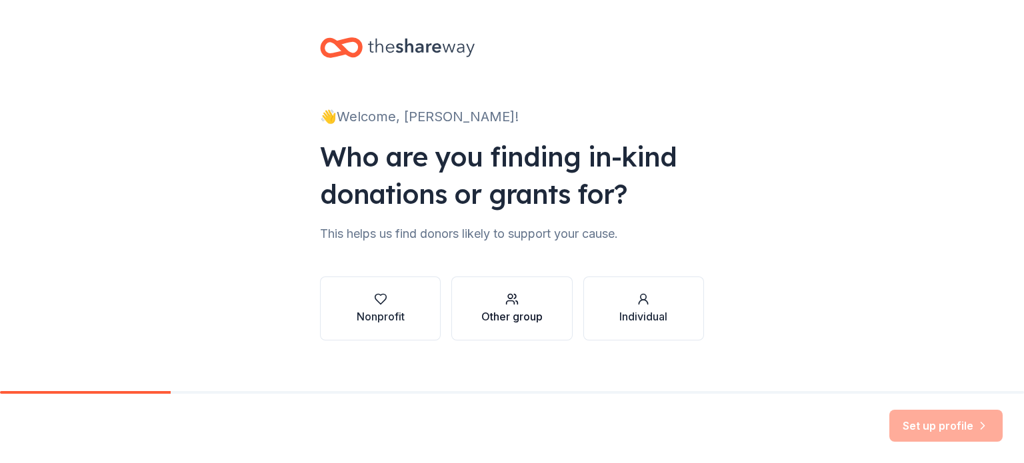
click at [502, 311] on div "Other group" at bounding box center [511, 317] width 61 height 16
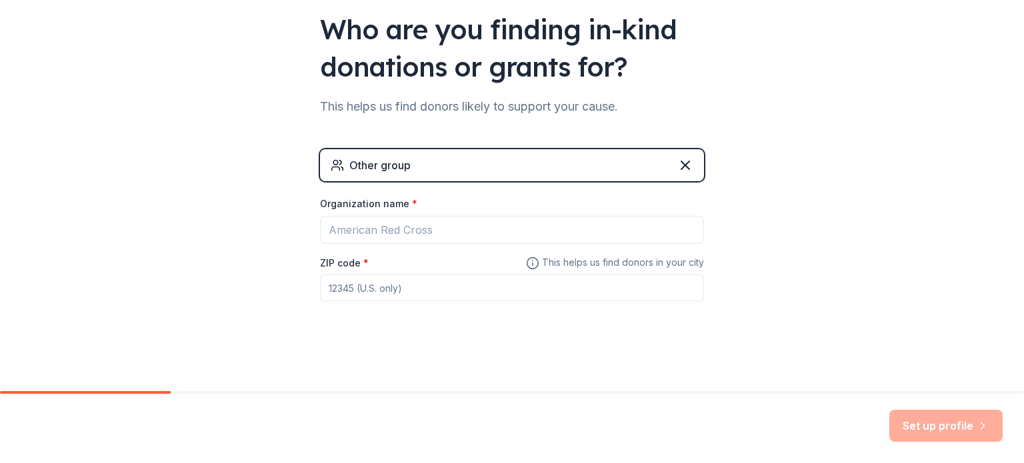
scroll to position [128, 0]
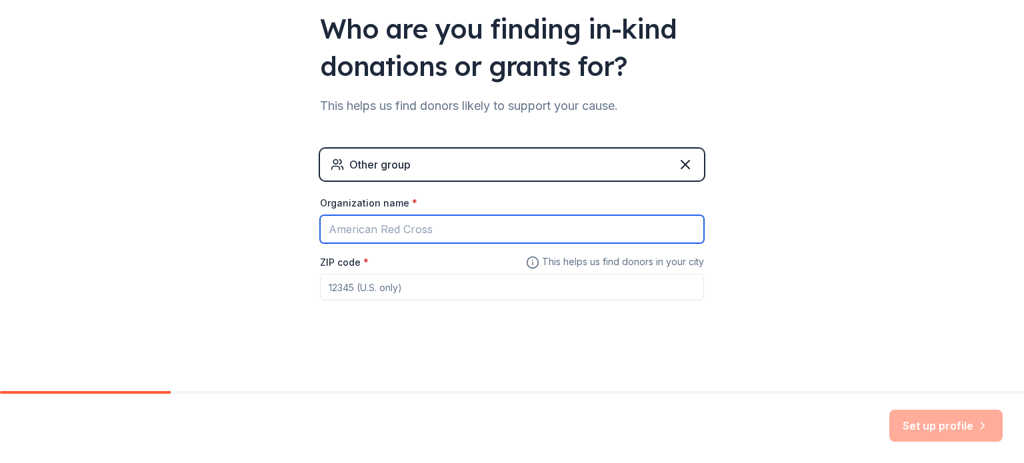
click at [383, 235] on input "Organization name *" at bounding box center [512, 229] width 384 height 28
type input "[PERSON_NAME][GEOGRAPHIC_DATA]"
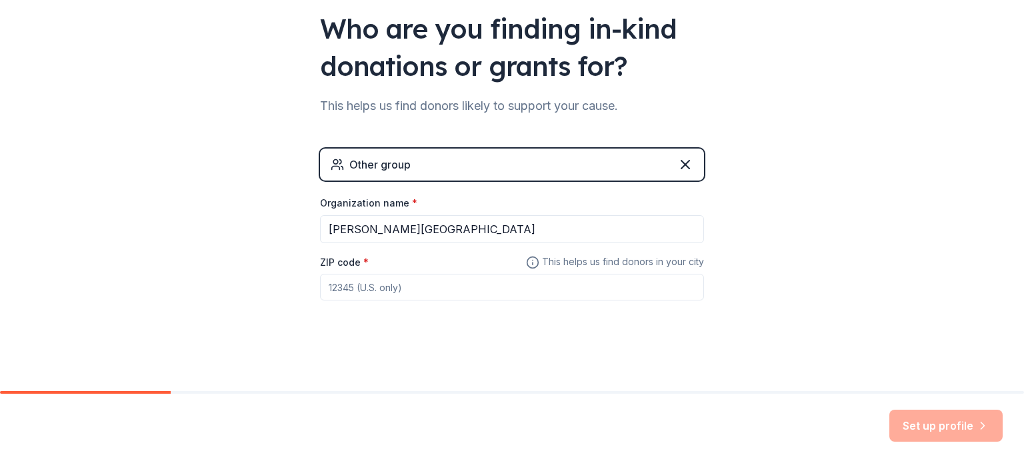
click at [378, 277] on input "ZIP code *" at bounding box center [512, 287] width 384 height 27
type input "43026"
click at [939, 429] on button "Set up profile" at bounding box center [945, 426] width 113 height 32
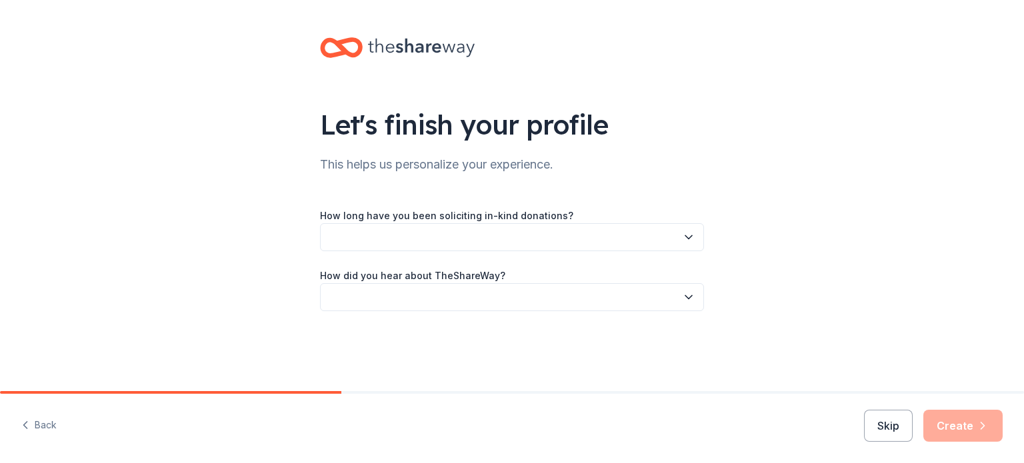
click at [381, 239] on button "button" at bounding box center [512, 237] width 384 height 28
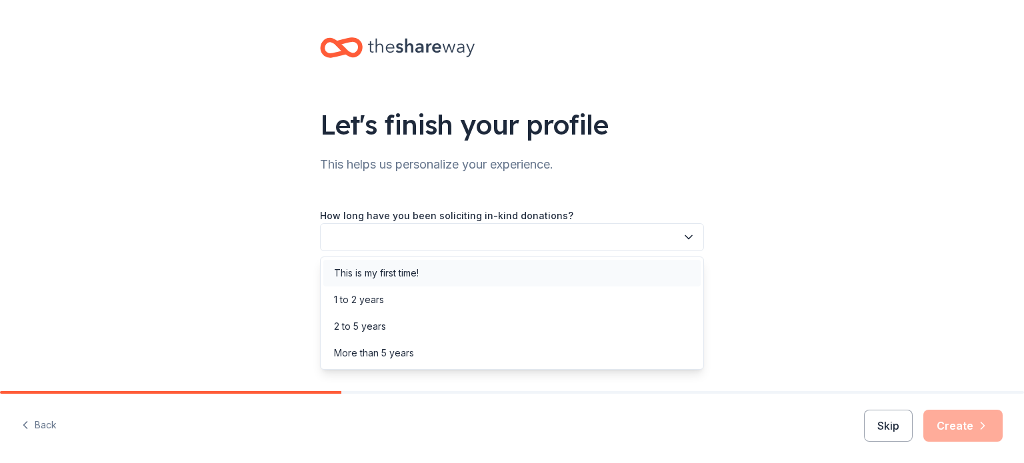
click at [379, 269] on div "This is my first time!" at bounding box center [376, 273] width 85 height 16
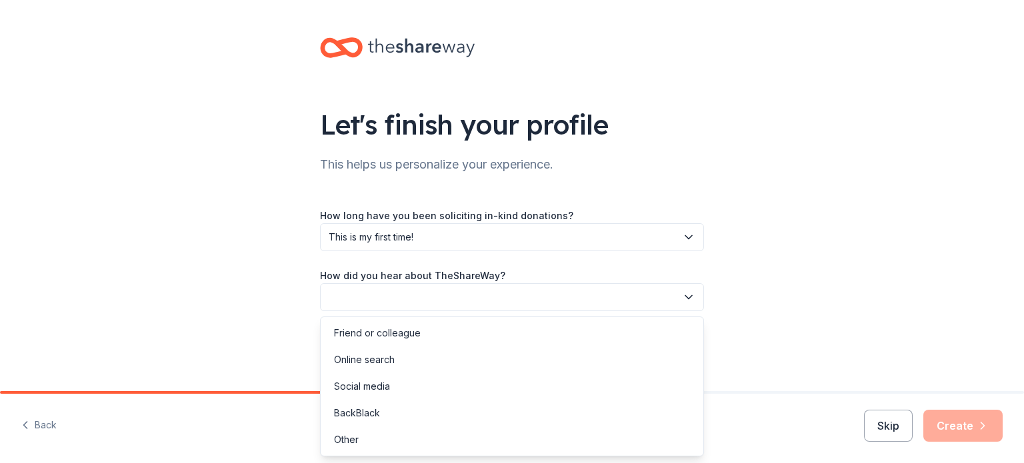
click at [367, 285] on button "button" at bounding box center [512, 297] width 384 height 28
click at [367, 333] on div "Friend or colleague" at bounding box center [377, 333] width 87 height 16
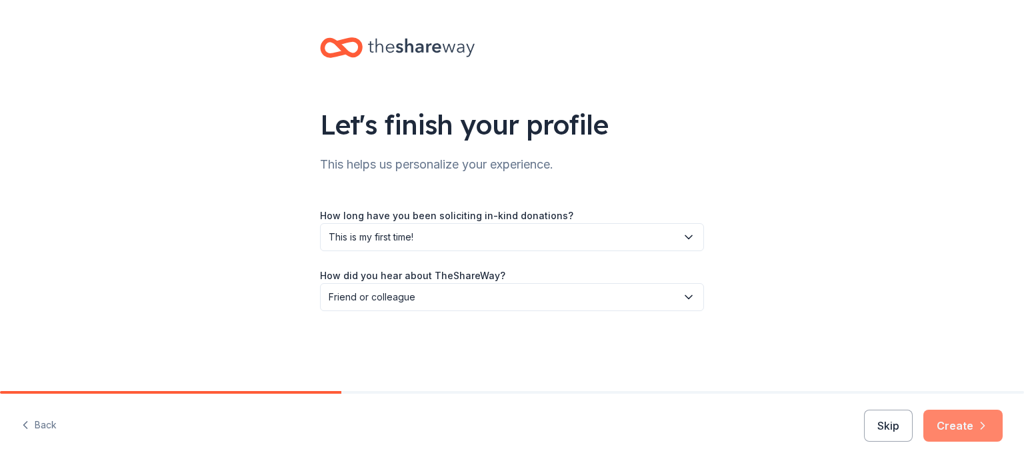
click at [968, 431] on button "Create" at bounding box center [962, 426] width 79 height 32
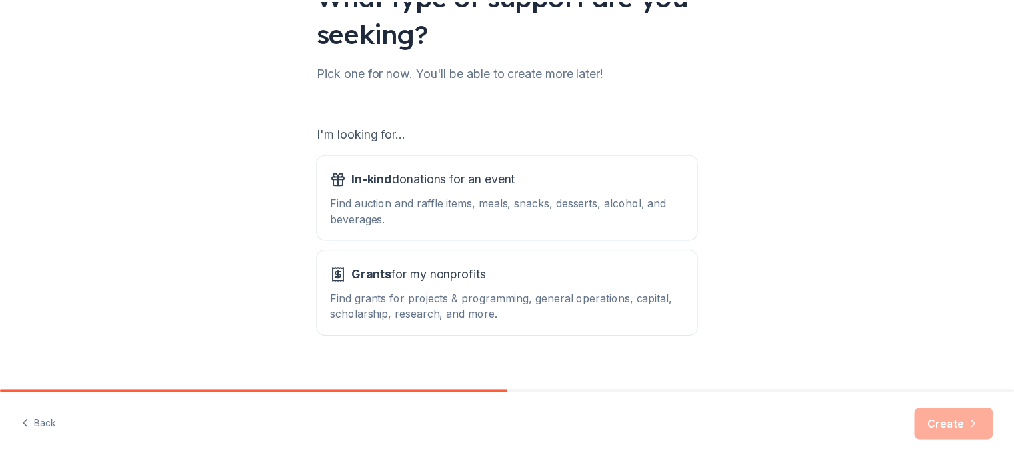
scroll to position [147, 0]
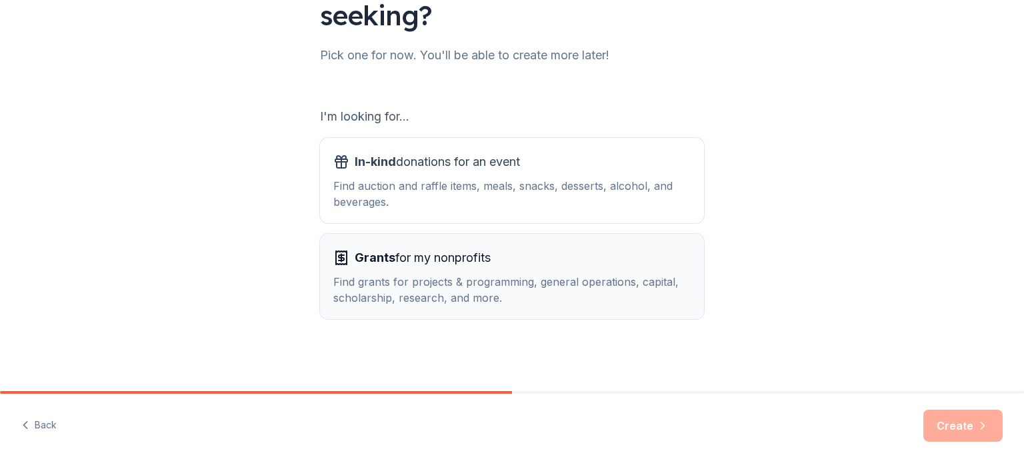
click at [388, 274] on div "Find grants for projects & programming, general operations, capital, scholarshi…" at bounding box center [511, 290] width 357 height 32
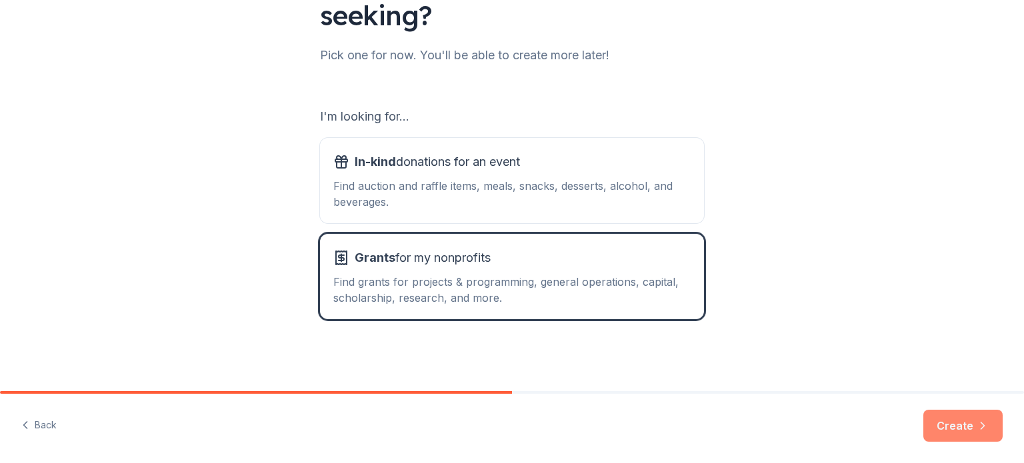
click at [957, 423] on button "Create" at bounding box center [962, 426] width 79 height 32
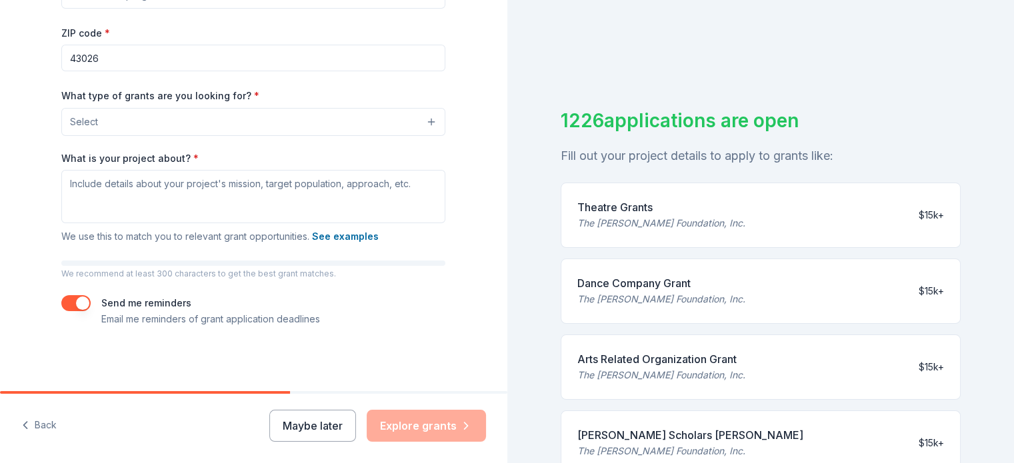
scroll to position [46, 0]
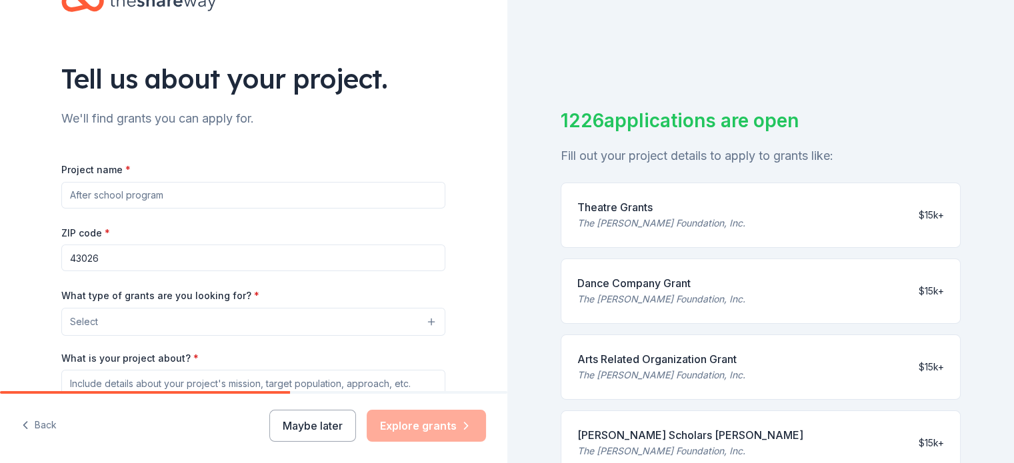
click at [149, 197] on input "Project name *" at bounding box center [253, 195] width 384 height 27
drag, startPoint x: 164, startPoint y: 196, endPoint x: 40, endPoint y: 197, distance: 124.0
click at [40, 197] on div "Tell us about your project. We'll find grants you can apply for. Project name *…" at bounding box center [253, 272] width 427 height 637
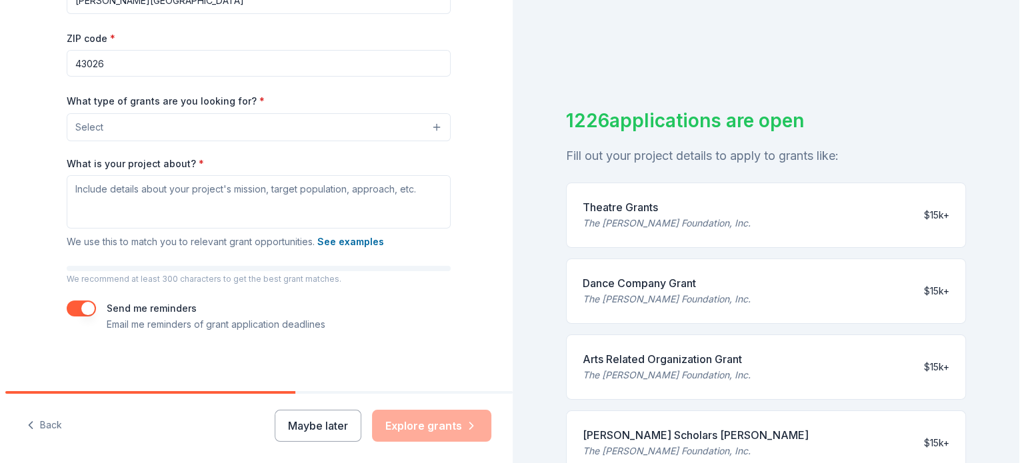
scroll to position [246, 0]
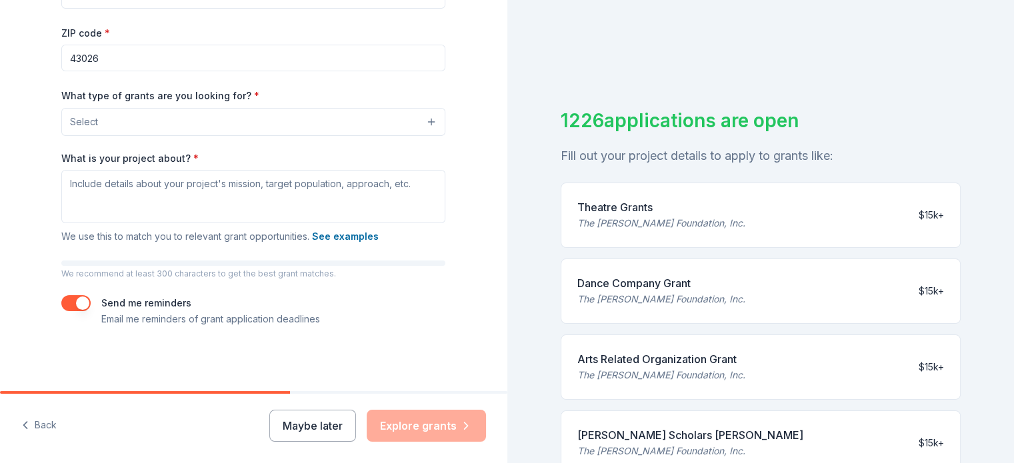
type input "[PERSON_NAME][GEOGRAPHIC_DATA]"
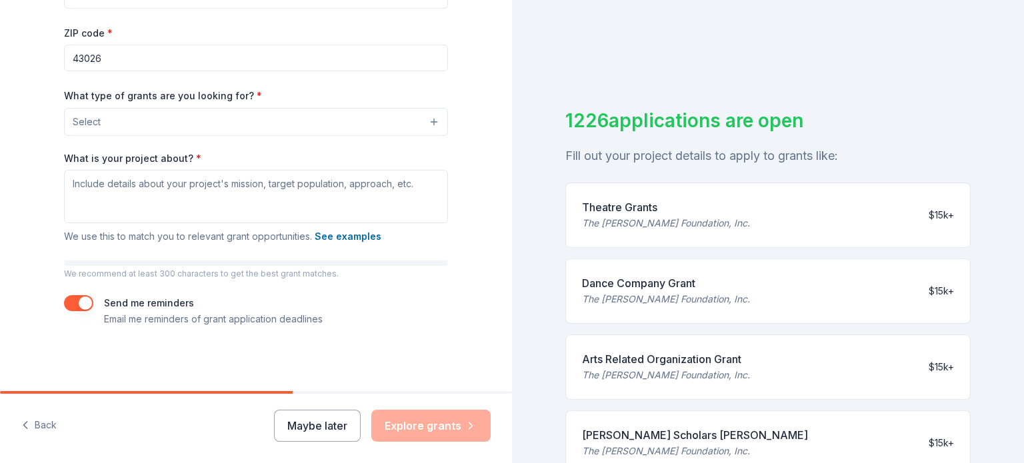
click at [175, 133] on button "Select" at bounding box center [256, 122] width 384 height 28
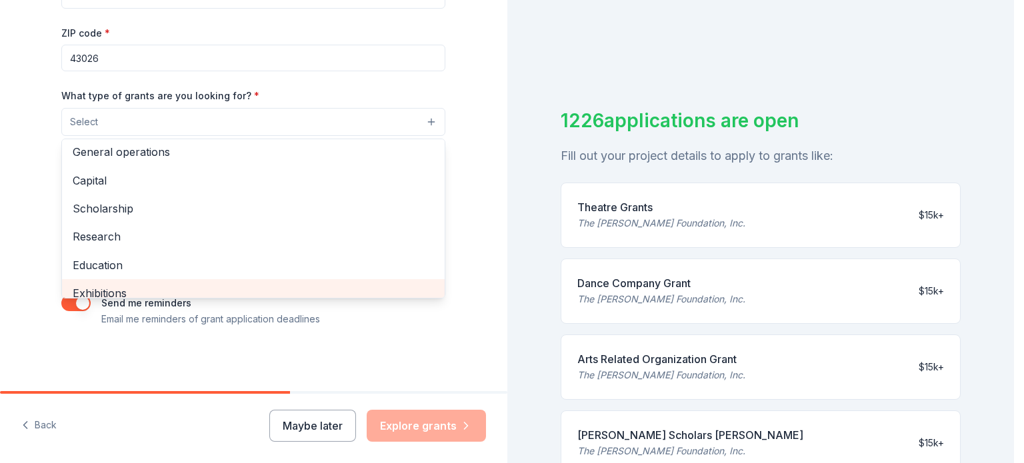
scroll to position [0, 0]
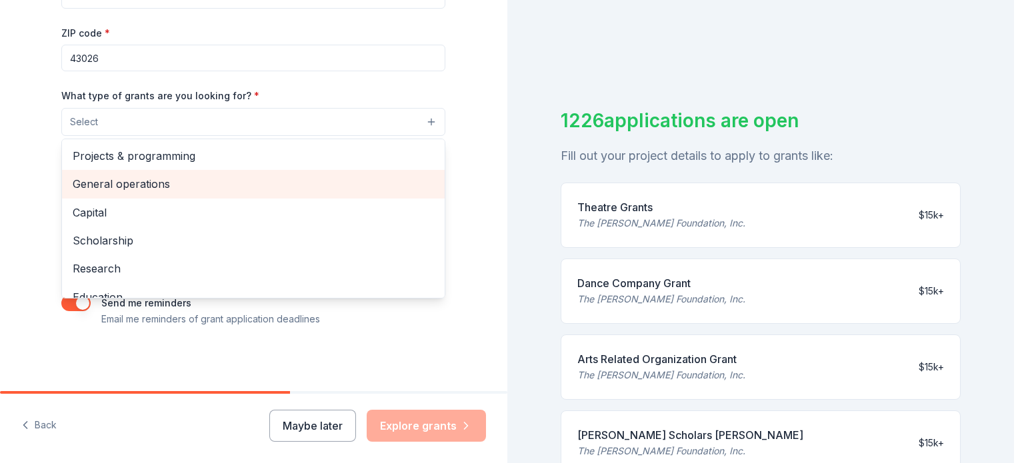
click at [205, 189] on span "General operations" at bounding box center [253, 183] width 361 height 17
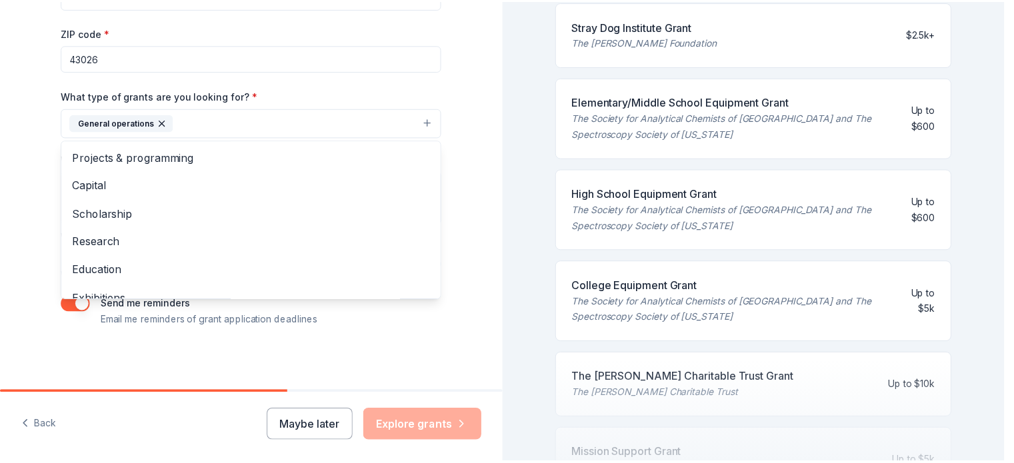
scroll to position [490, 0]
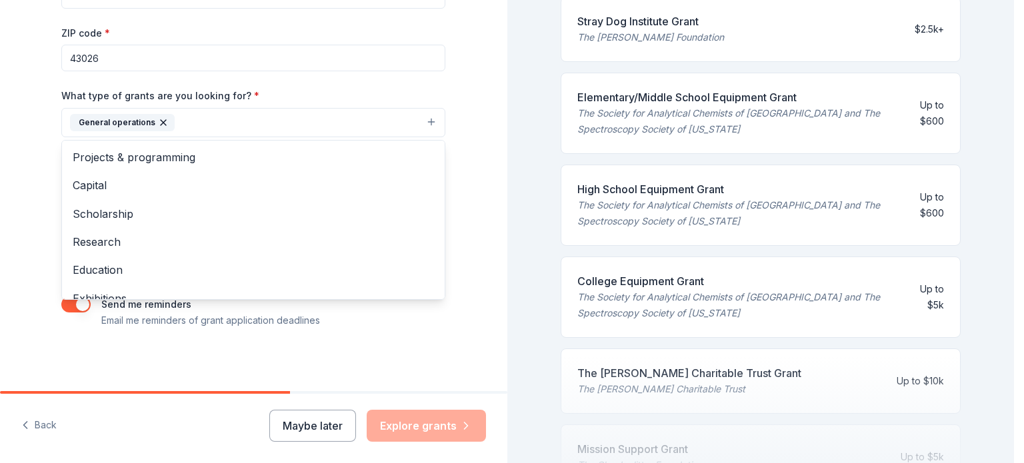
drag, startPoint x: 1007, startPoint y: 154, endPoint x: 984, endPoint y: 345, distance: 192.8
click at [984, 345] on div "Tell us about your project. We'll find grants you can apply for. Project name *…" at bounding box center [507, 231] width 1014 height 463
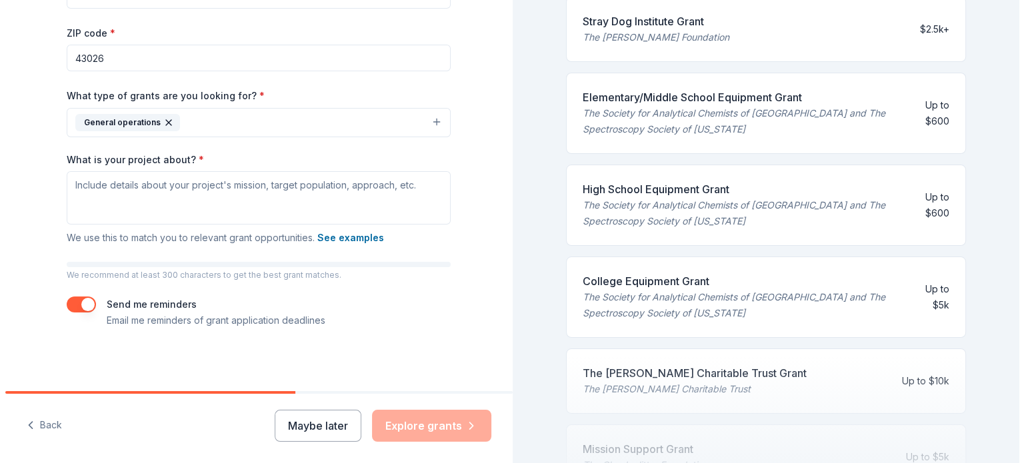
scroll to position [179, 0]
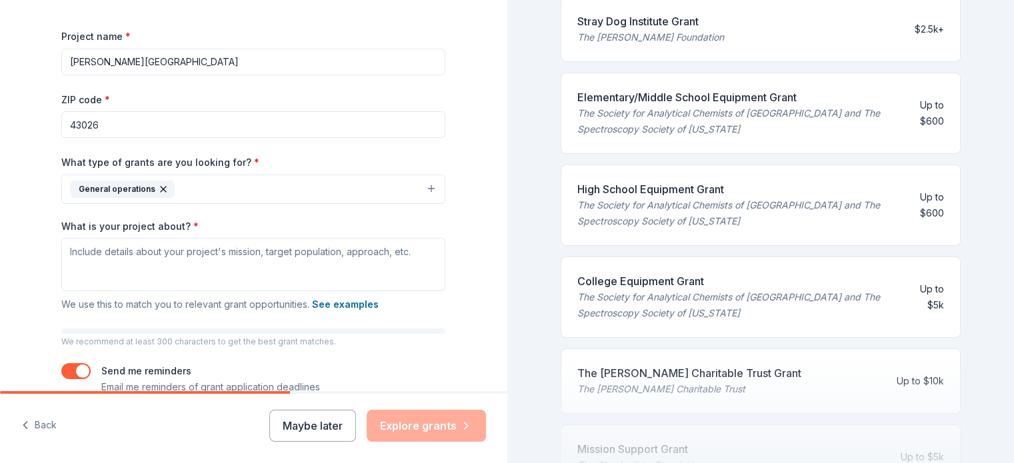
click at [183, 183] on button "General operations" at bounding box center [253, 189] width 384 height 29
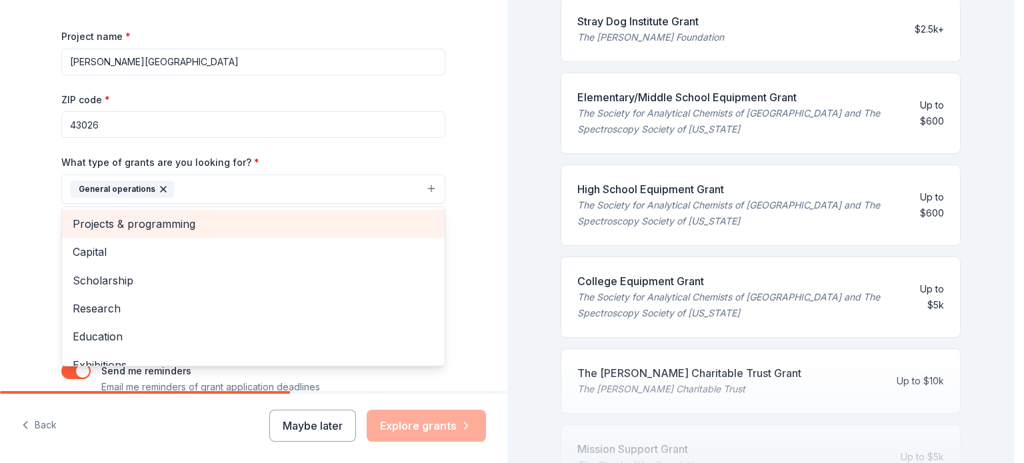
click at [155, 231] on span "Projects & programming" at bounding box center [253, 223] width 361 height 17
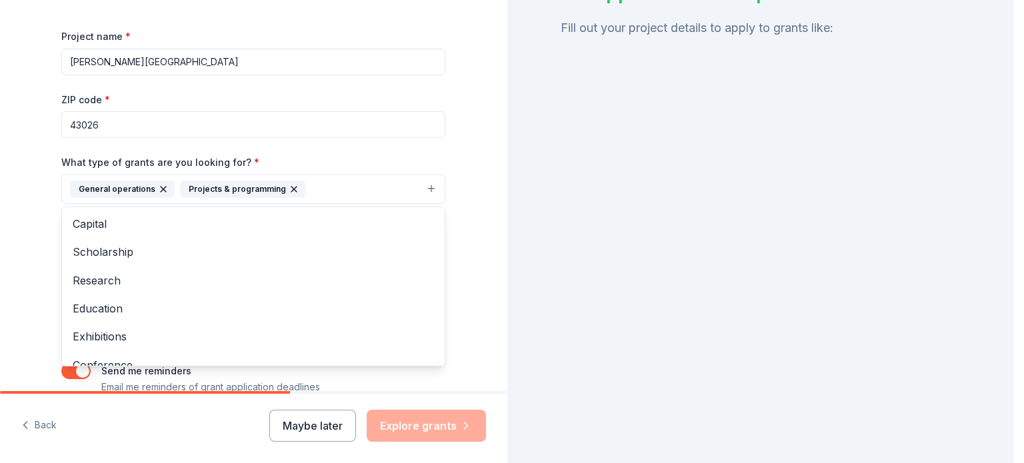
scroll to position [490, 0]
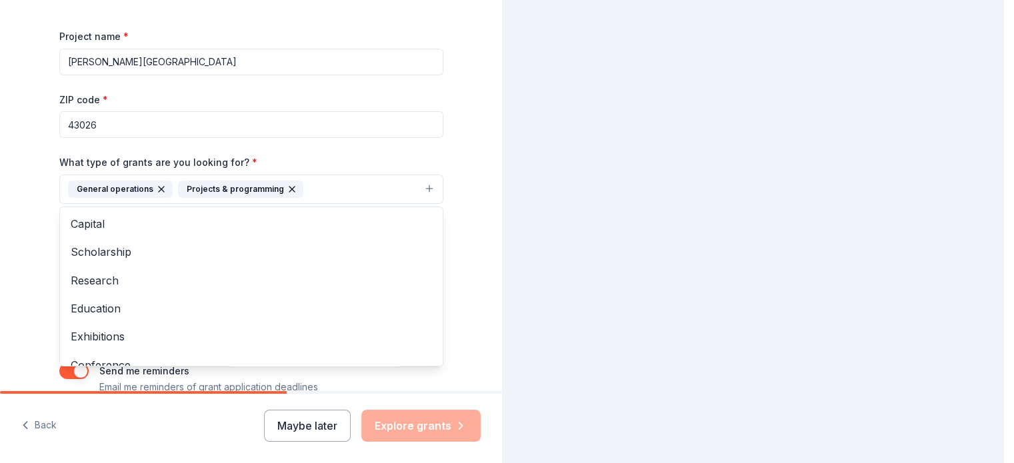
click at [354, 189] on button "General operations Projects & programming" at bounding box center [251, 189] width 384 height 29
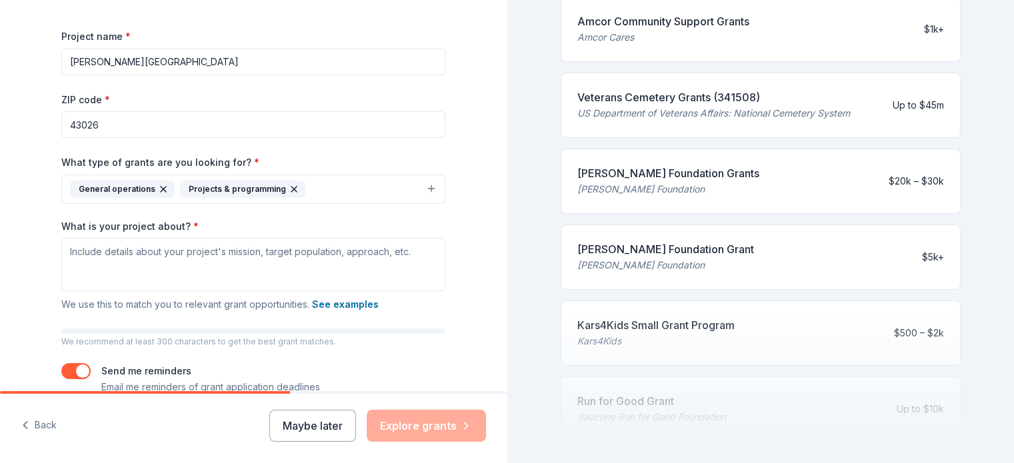
click at [354, 189] on button "General operations Projects & programming" at bounding box center [253, 189] width 384 height 29
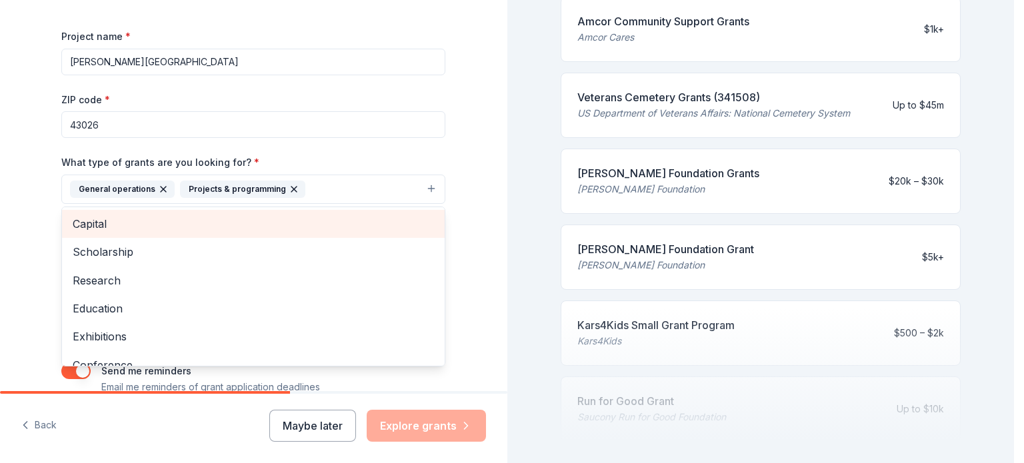
click at [158, 229] on span "Capital" at bounding box center [253, 223] width 361 height 17
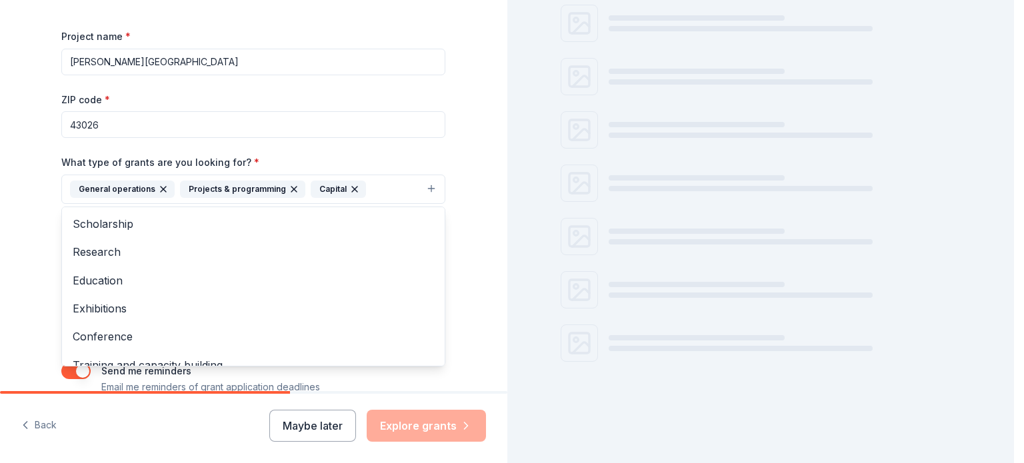
click at [379, 190] on button "General operations Projects & programming Capital" at bounding box center [253, 189] width 384 height 29
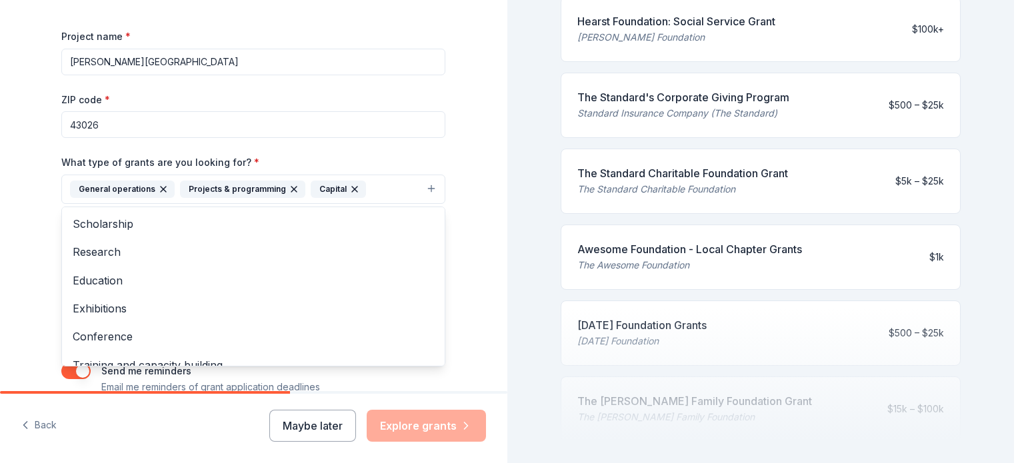
click at [379, 190] on button "General operations Projects & programming Capital" at bounding box center [253, 189] width 384 height 29
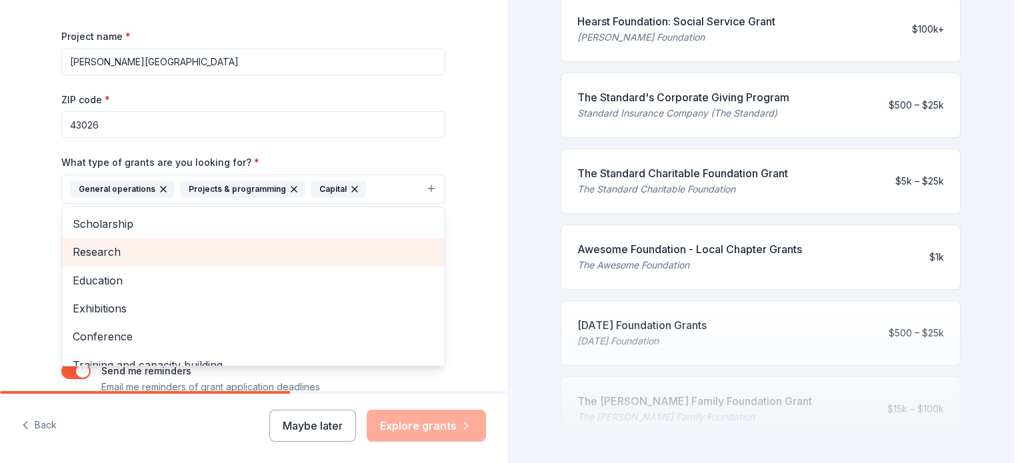
click at [235, 242] on div "Research" at bounding box center [253, 252] width 383 height 28
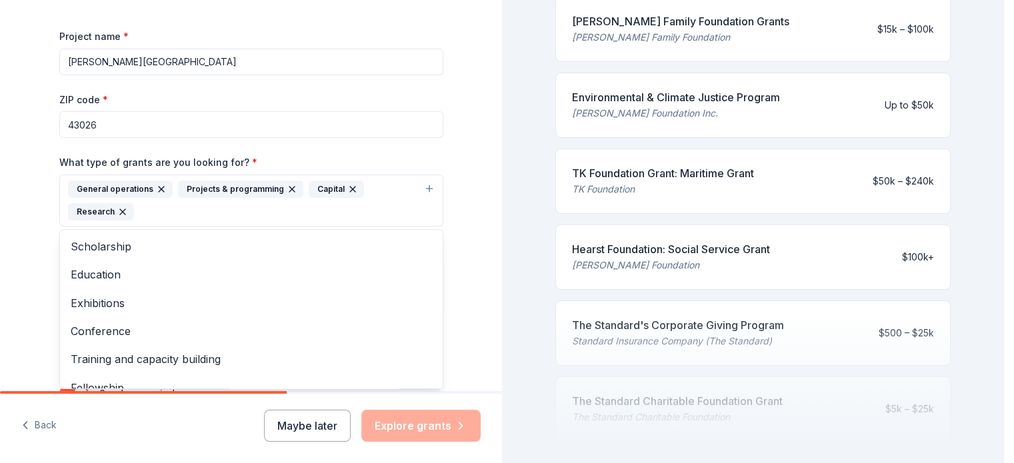
click at [324, 213] on div "General operations Projects & programming Capital Research" at bounding box center [243, 201] width 351 height 40
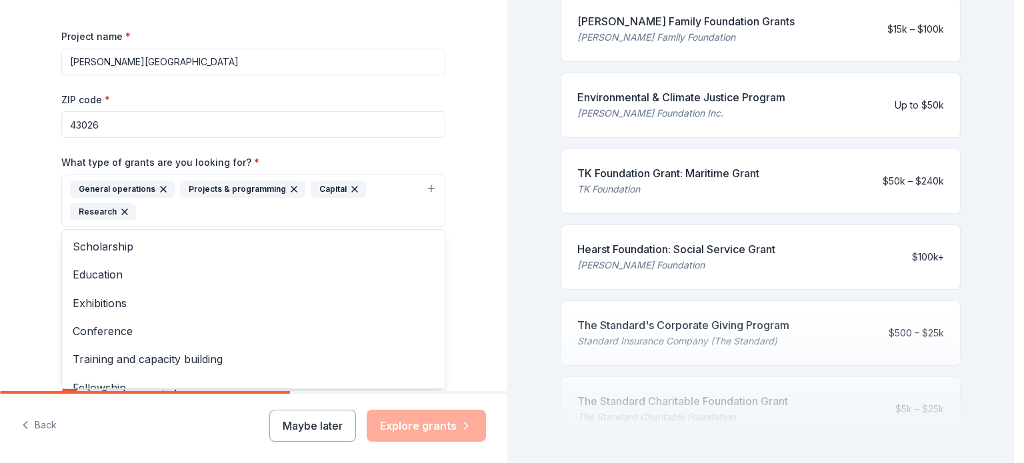
click at [237, 215] on div "General operations Projects & programming Capital Research" at bounding box center [245, 201] width 351 height 40
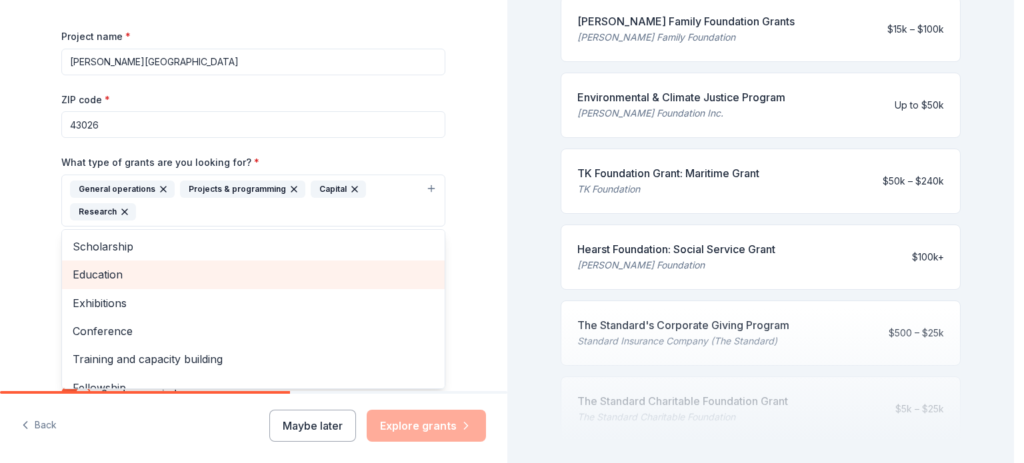
click at [147, 279] on span "Education" at bounding box center [253, 274] width 361 height 17
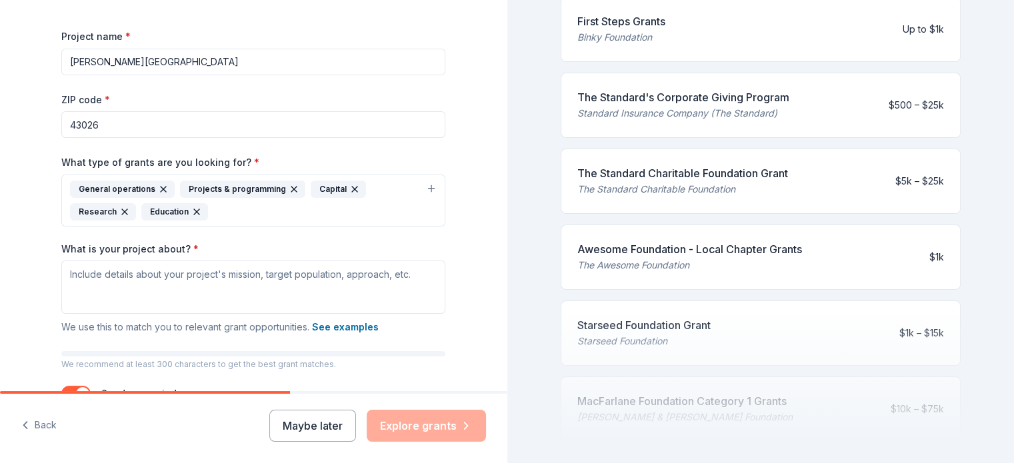
click at [248, 211] on div "General operations Projects & programming Capital Research Education" at bounding box center [245, 201] width 351 height 40
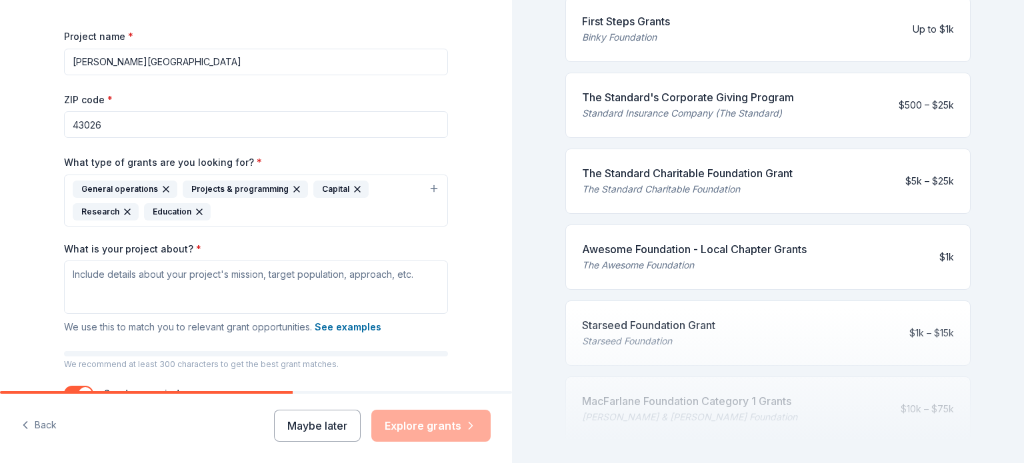
click at [241, 218] on div "General operations Projects & programming Capital Research Education" at bounding box center [248, 201] width 351 height 40
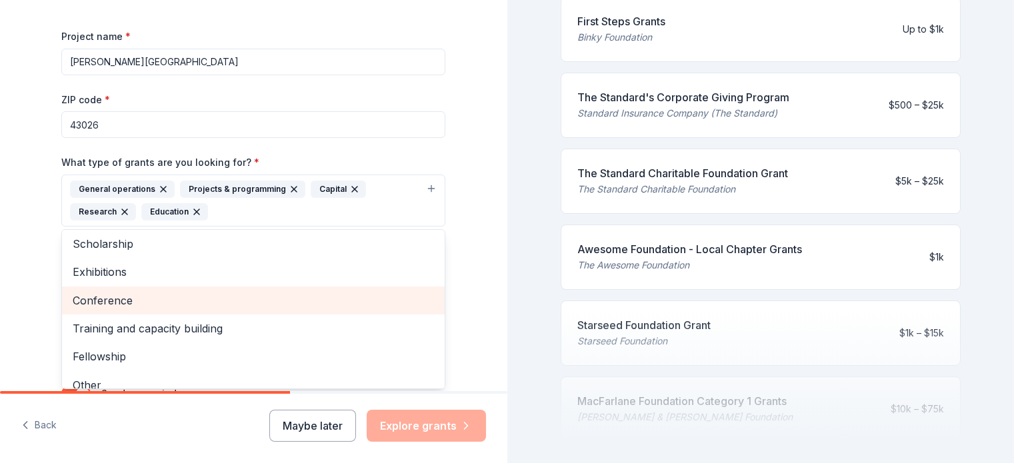
scroll to position [0, 0]
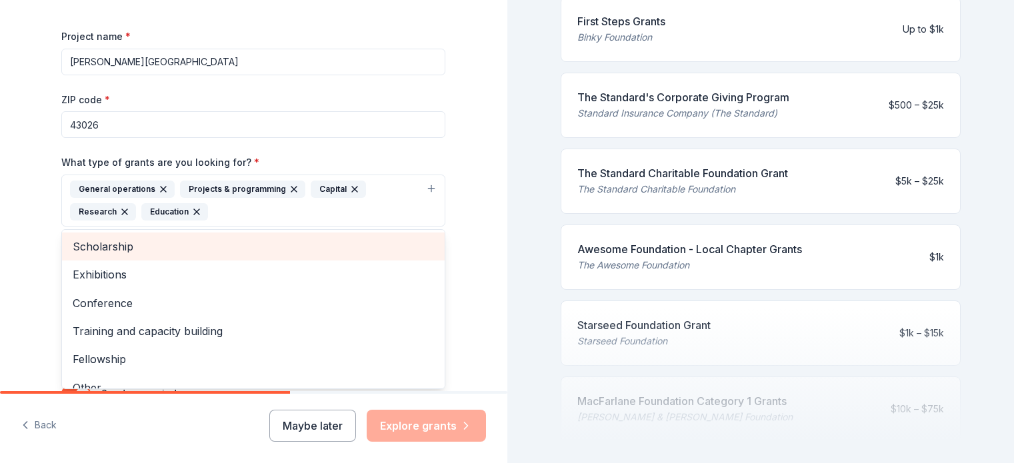
click at [190, 251] on span "Scholarship" at bounding box center [253, 246] width 361 height 17
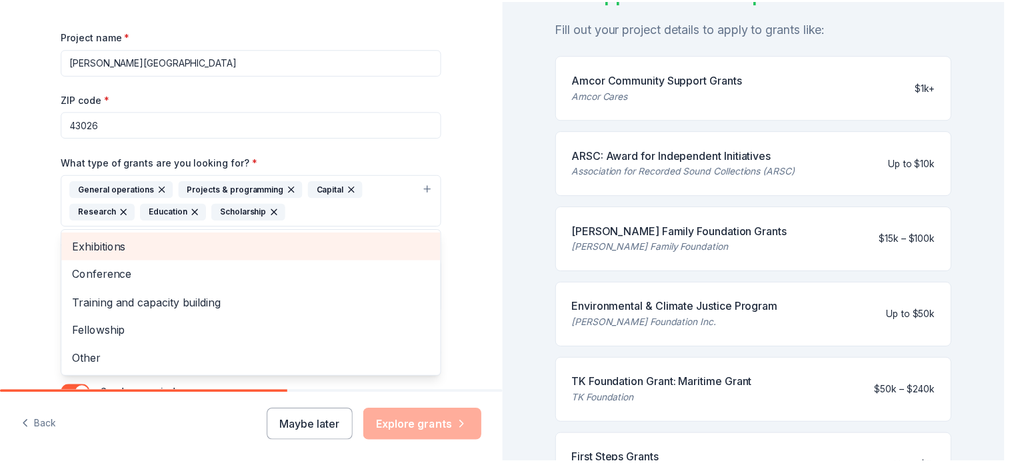
scroll to position [490, 0]
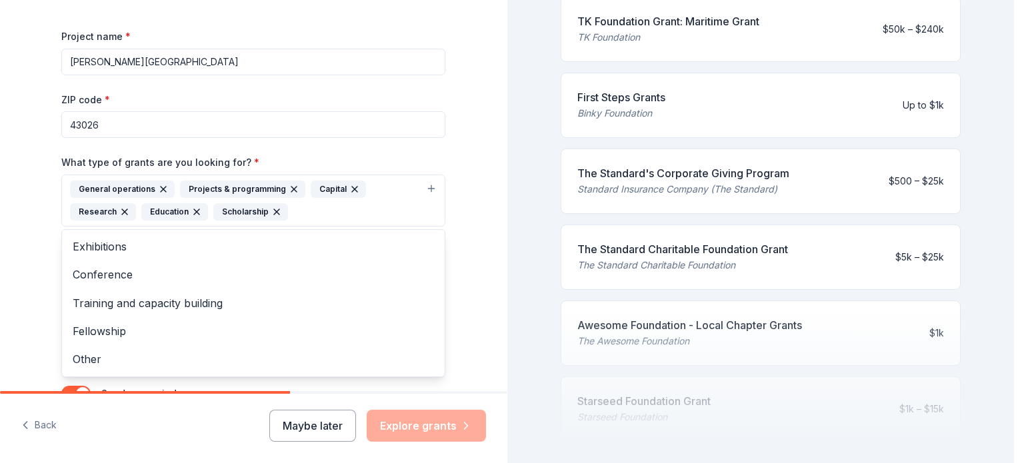
click at [40, 283] on div "Tell us about your project. We'll find grants you can apply for. Project name *…" at bounding box center [253, 151] width 427 height 661
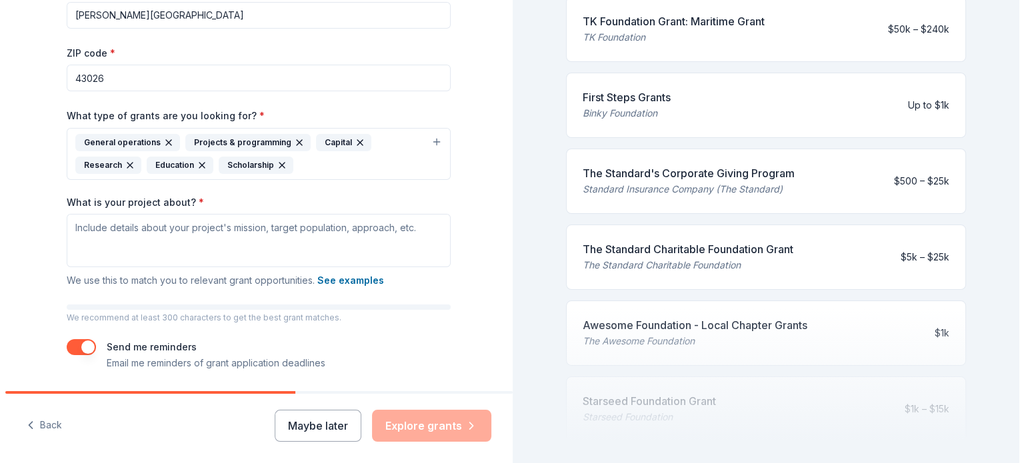
scroll to position [200, 0]
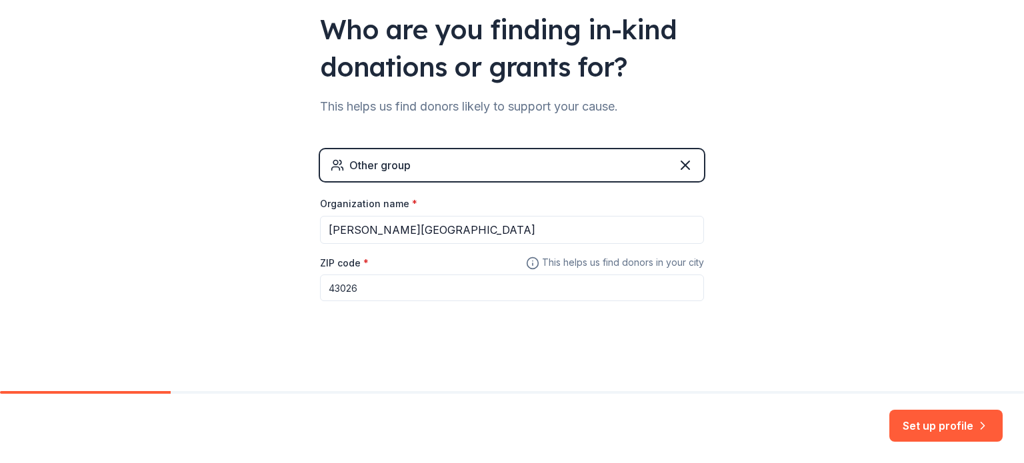
scroll to position [128, 0]
click at [965, 429] on button "Set up profile" at bounding box center [945, 426] width 113 height 32
